Goal: Find specific page/section: Find specific page/section

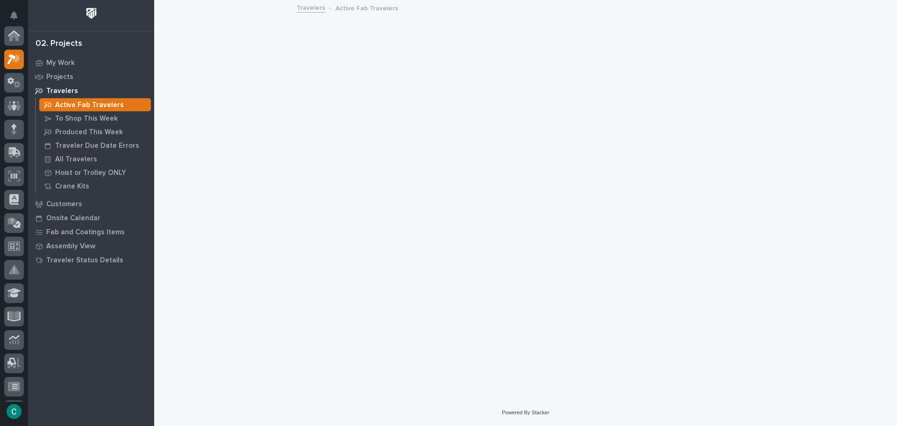
scroll to position [23, 0]
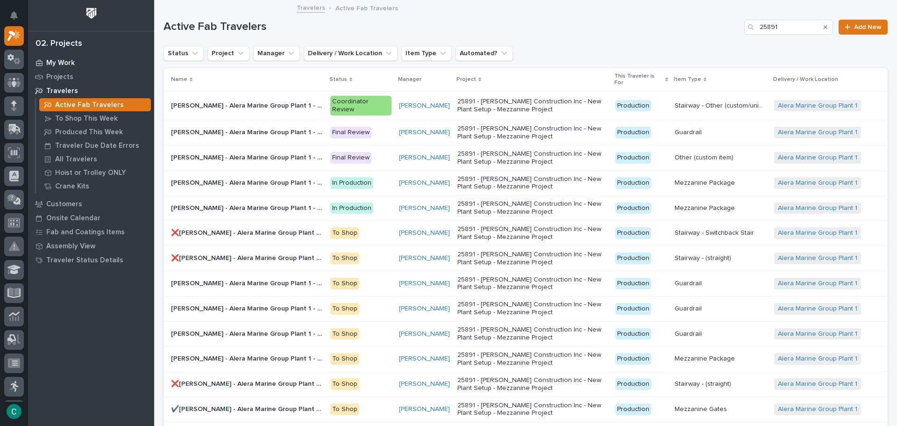
click at [62, 63] on p "My Work" at bounding box center [60, 63] width 29 height 8
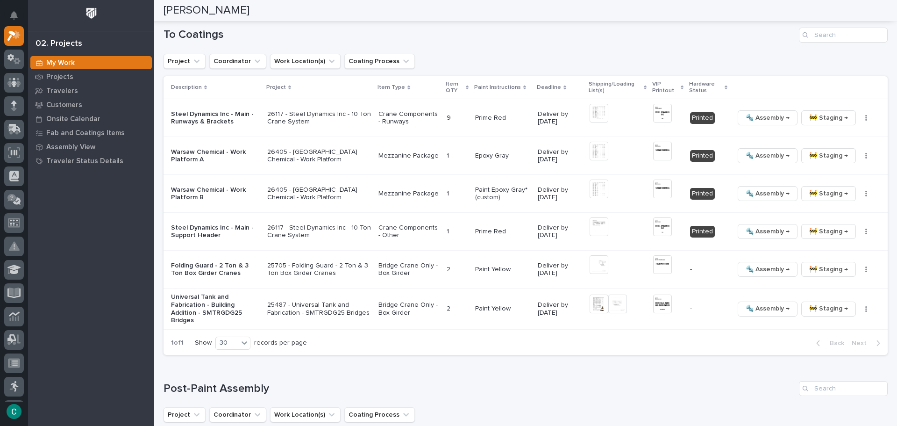
scroll to position [981, 0]
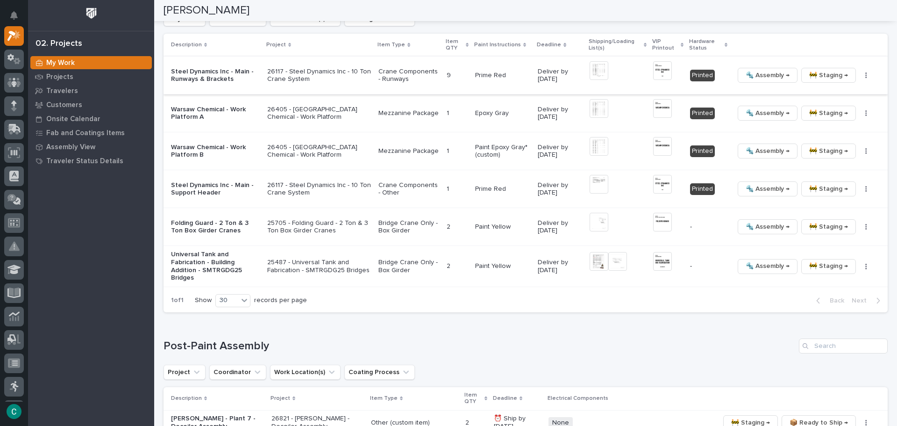
click at [591, 70] on img at bounding box center [599, 70] width 19 height 19
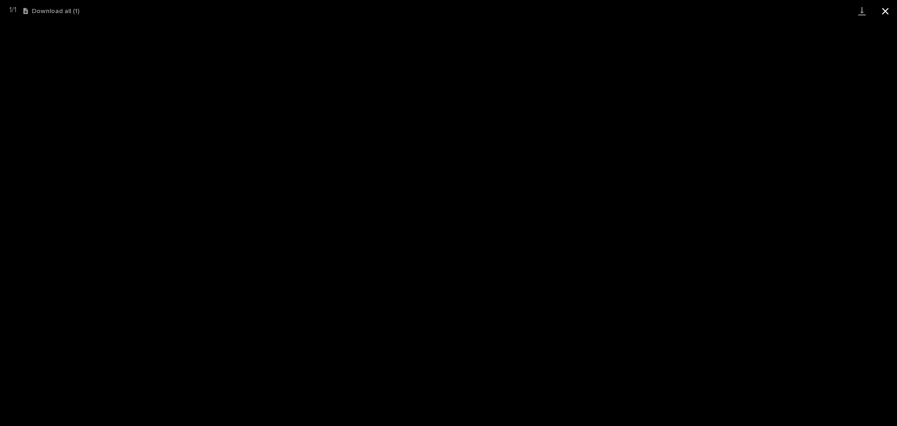
click at [893, 15] on button "Close gallery" at bounding box center [885, 11] width 23 height 22
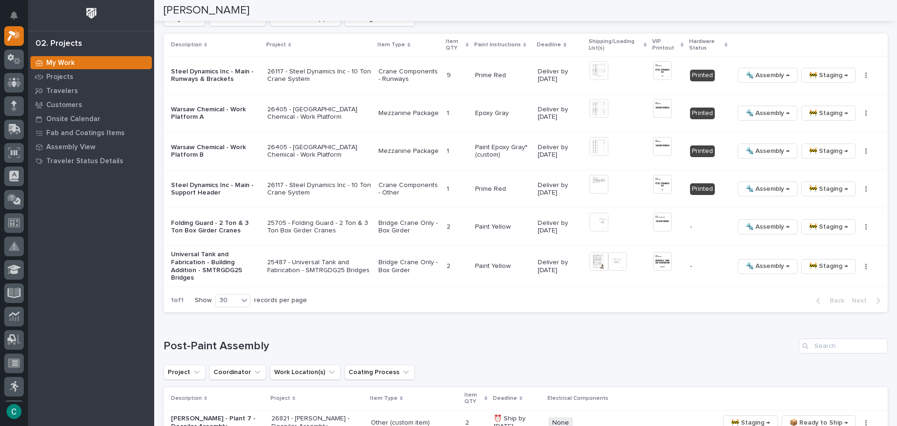
click at [211, 69] on p "Steel Dynamics Inc - Main - Runways & Brackets" at bounding box center [215, 76] width 89 height 16
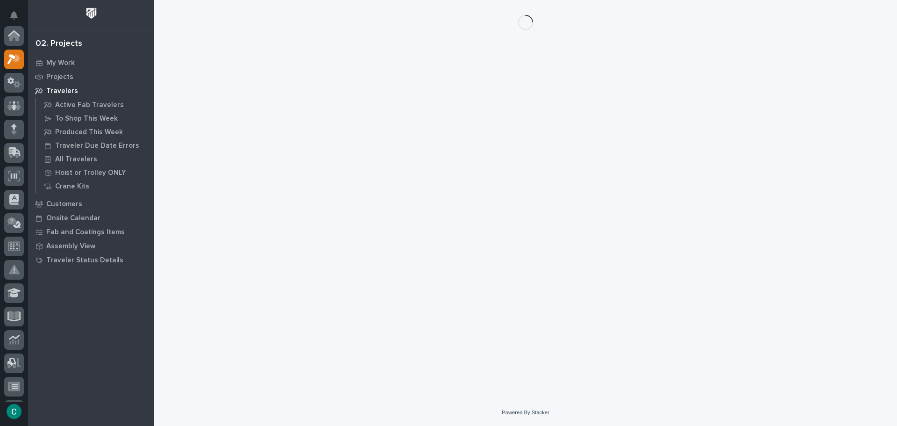
scroll to position [23, 0]
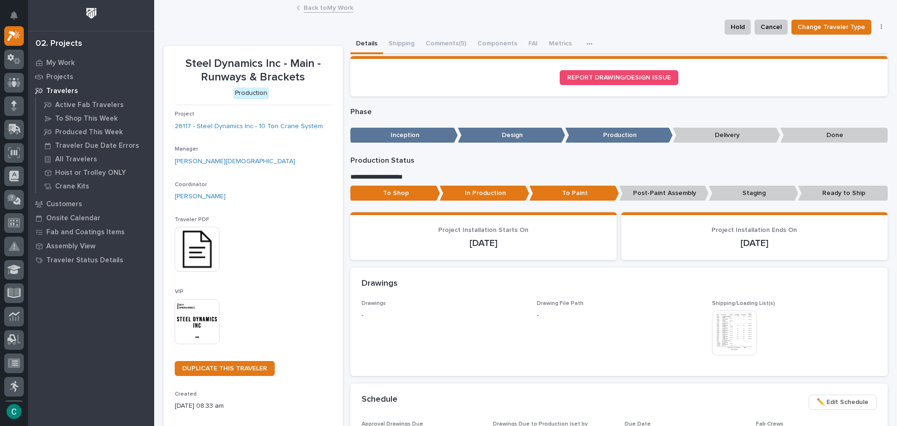
click at [716, 327] on img at bounding box center [734, 332] width 45 height 45
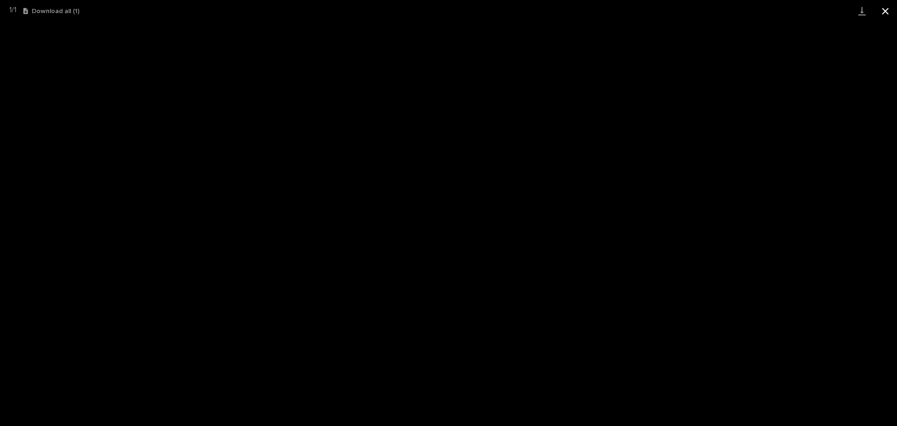
click at [890, 15] on button "Close gallery" at bounding box center [885, 11] width 23 height 22
